Goal: Information Seeking & Learning: Learn about a topic

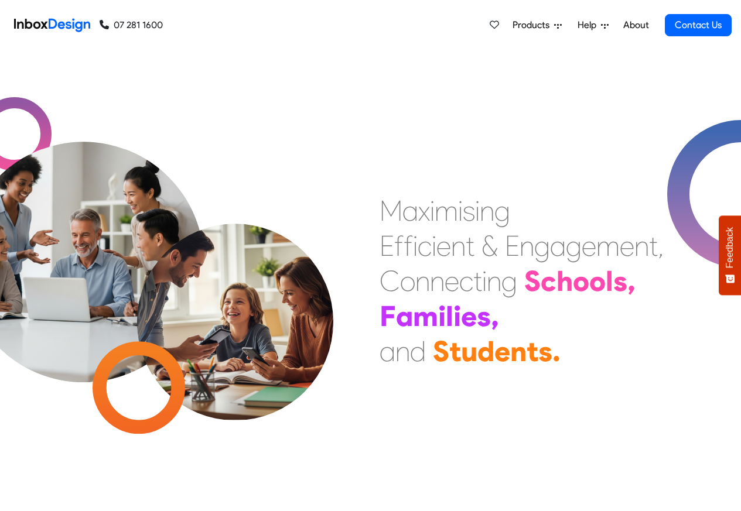
click at [636, 25] on link "About" at bounding box center [636, 24] width 32 height 23
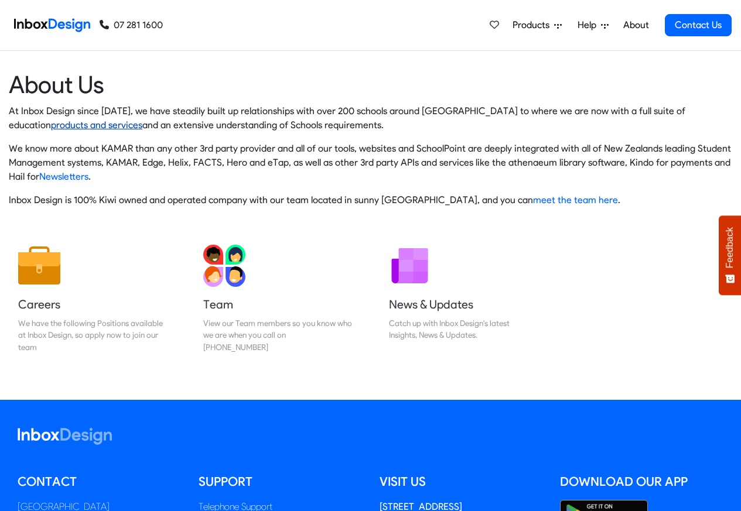
click at [51, 125] on link "products and services" at bounding box center [96, 125] width 91 height 11
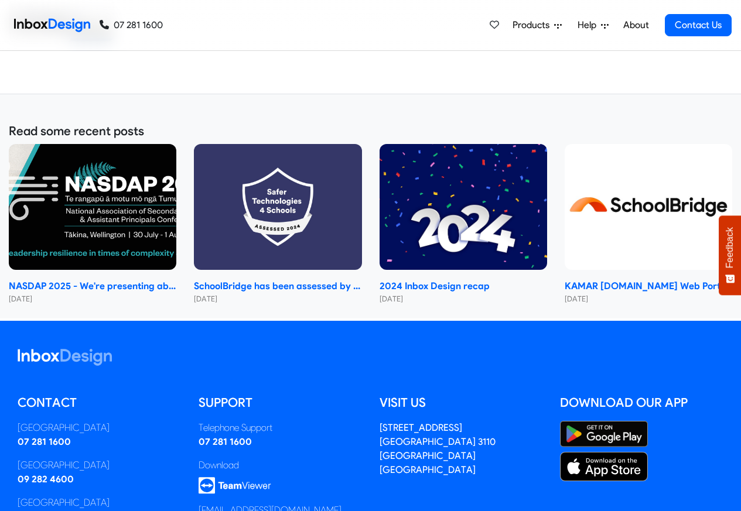
scroll to position [773, 0]
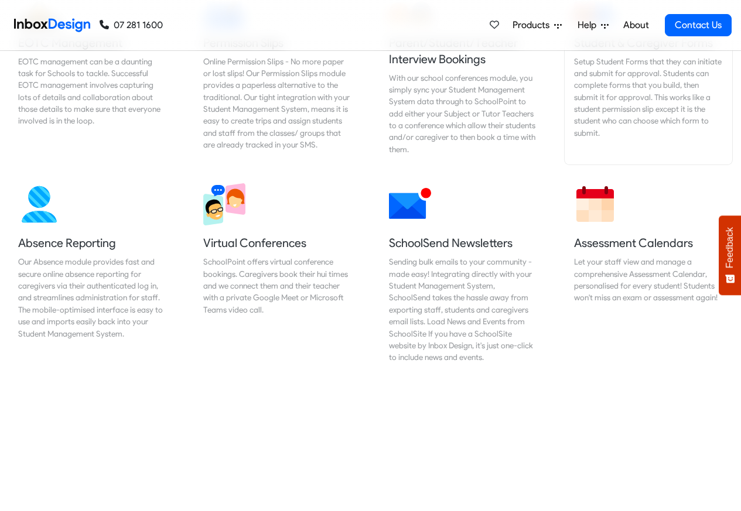
scroll to position [844, 0]
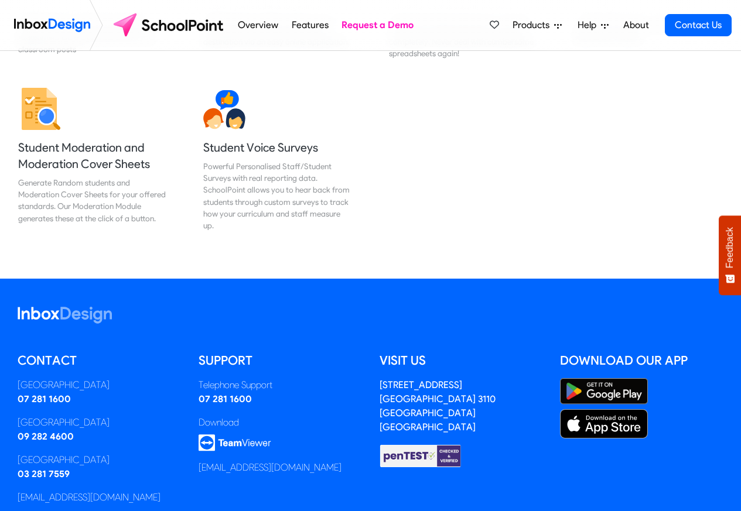
scroll to position [1542, 0]
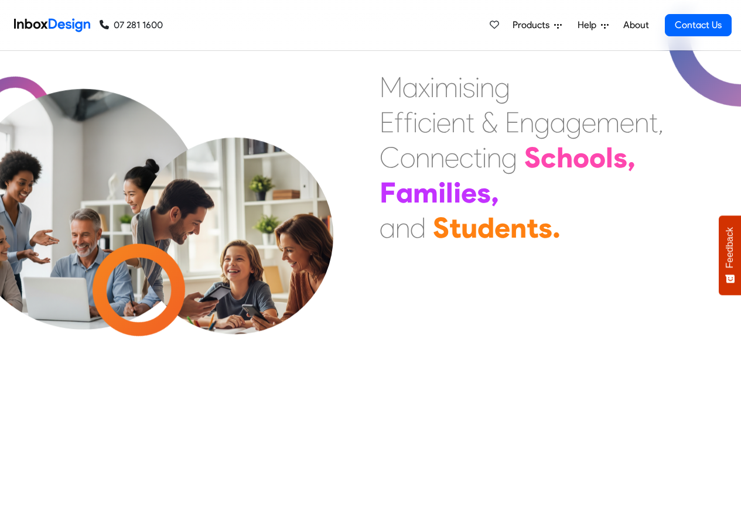
scroll to position [352, 0]
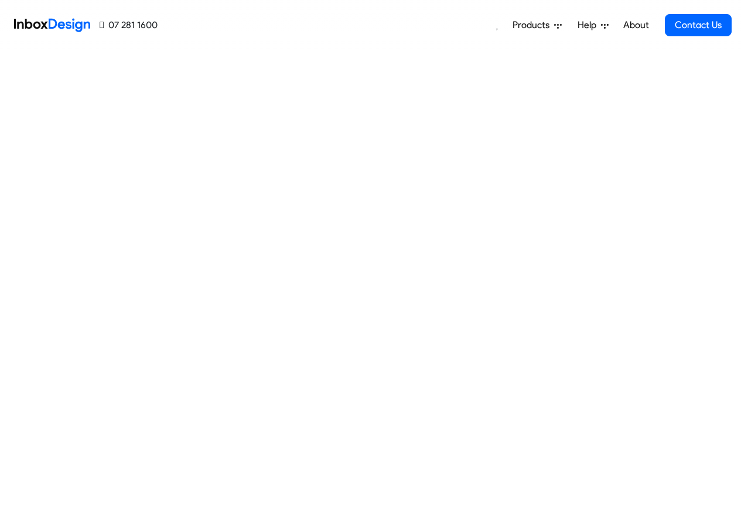
scroll to position [353, 0]
